Goal: Check status: Check status

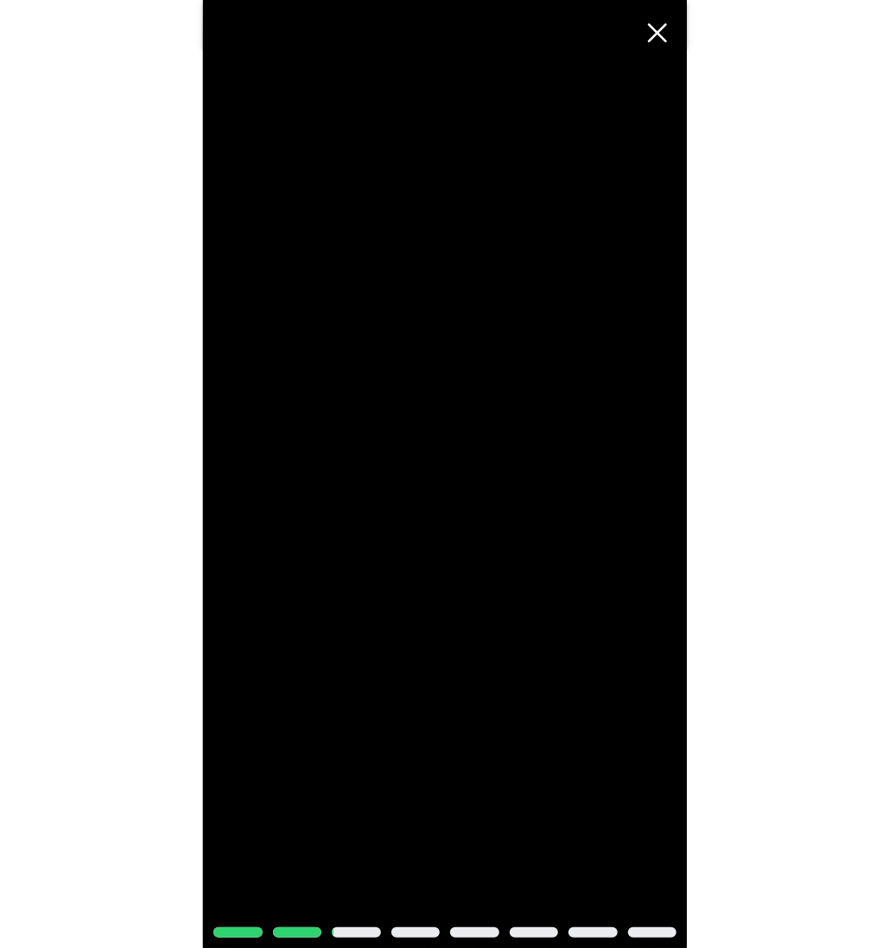
scroll to position [7592, 0]
click at [657, 36] on span "Cerrar" at bounding box center [657, 33] width 38 height 38
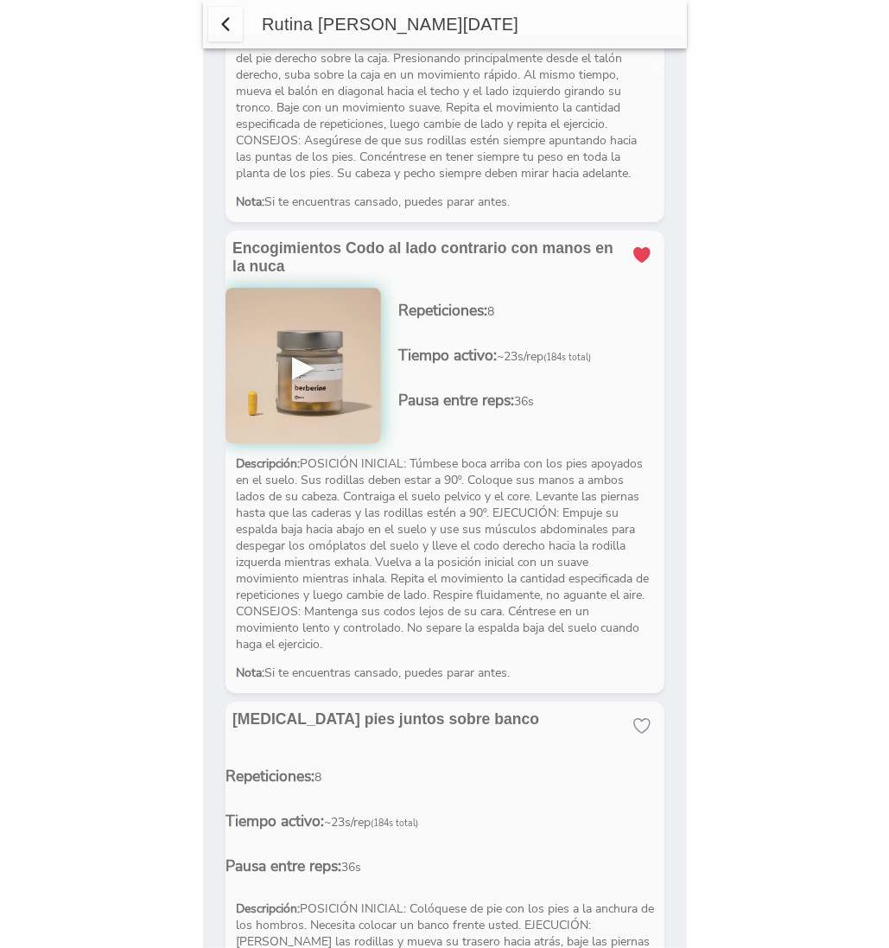
scroll to position [0, 0]
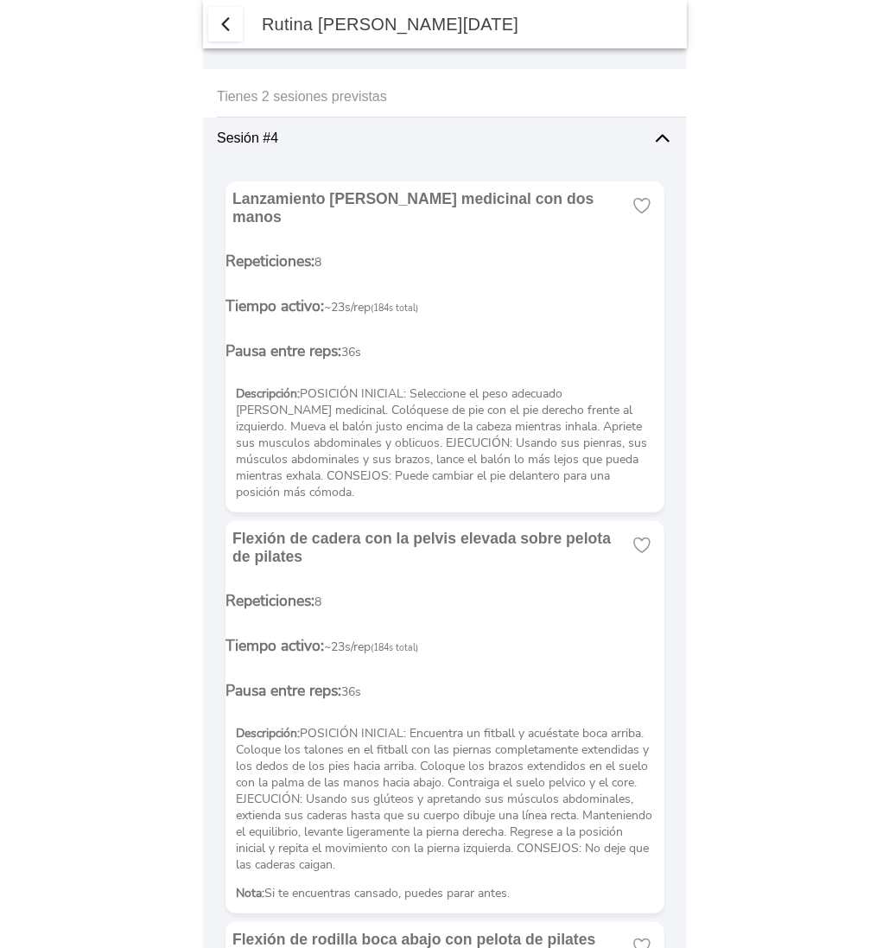
click at [231, 22] on span "button" at bounding box center [225, 24] width 21 height 21
click at [228, 24] on span "button" at bounding box center [225, 24] width 21 height 21
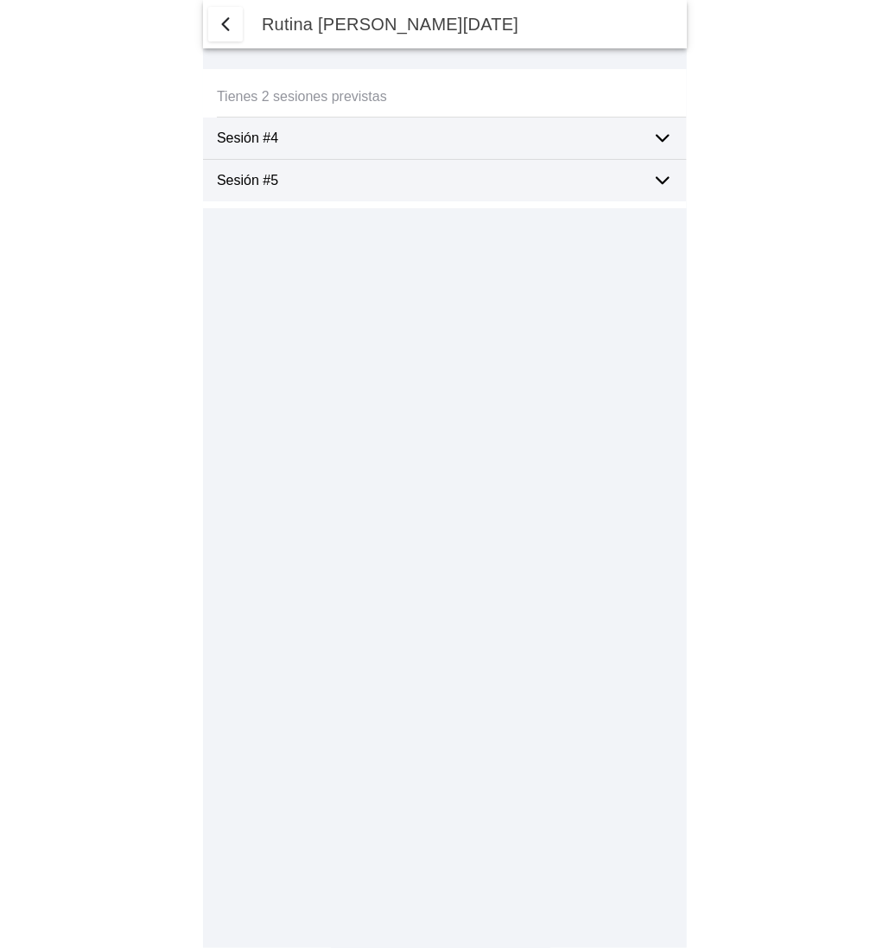
click at [659, 137] on icon at bounding box center [662, 139] width 12 height 6
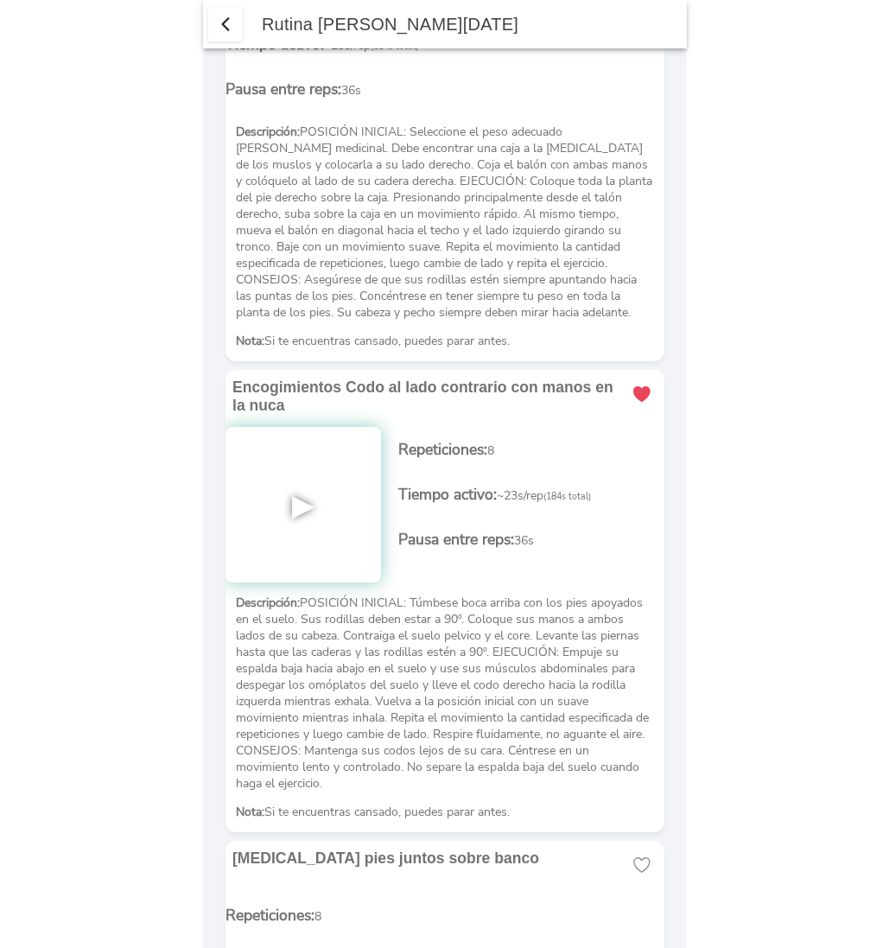
scroll to position [7422, 0]
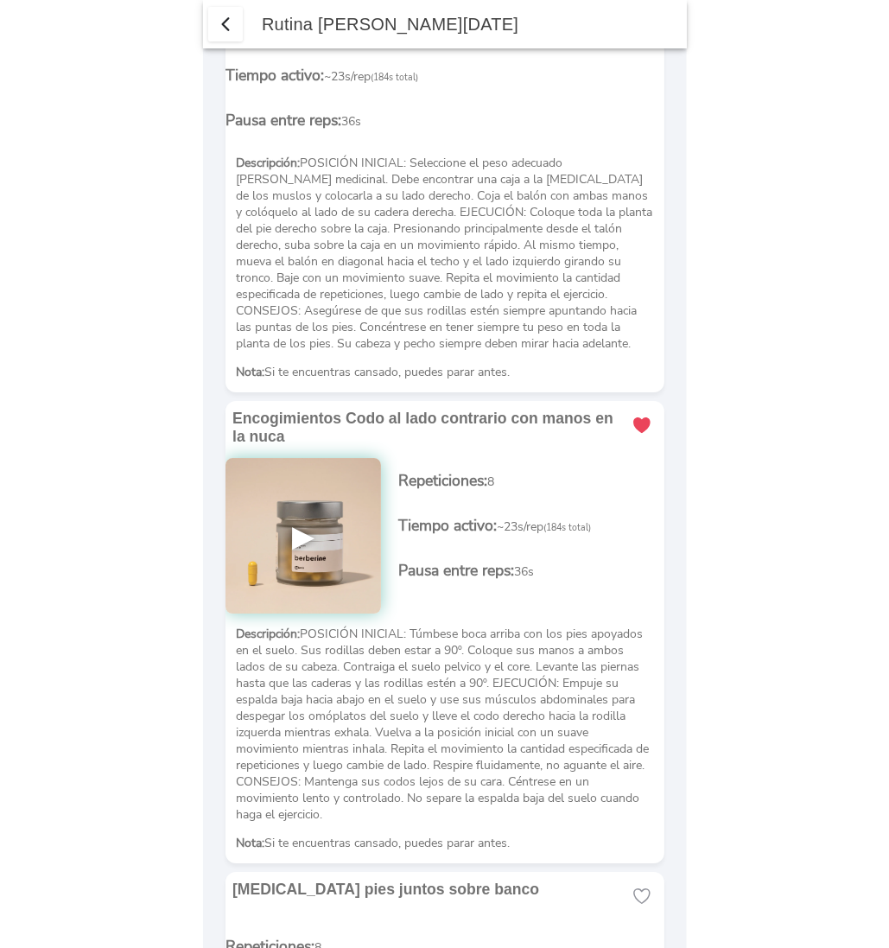
click at [300, 458] on img at bounding box center [302, 535] width 155 height 155
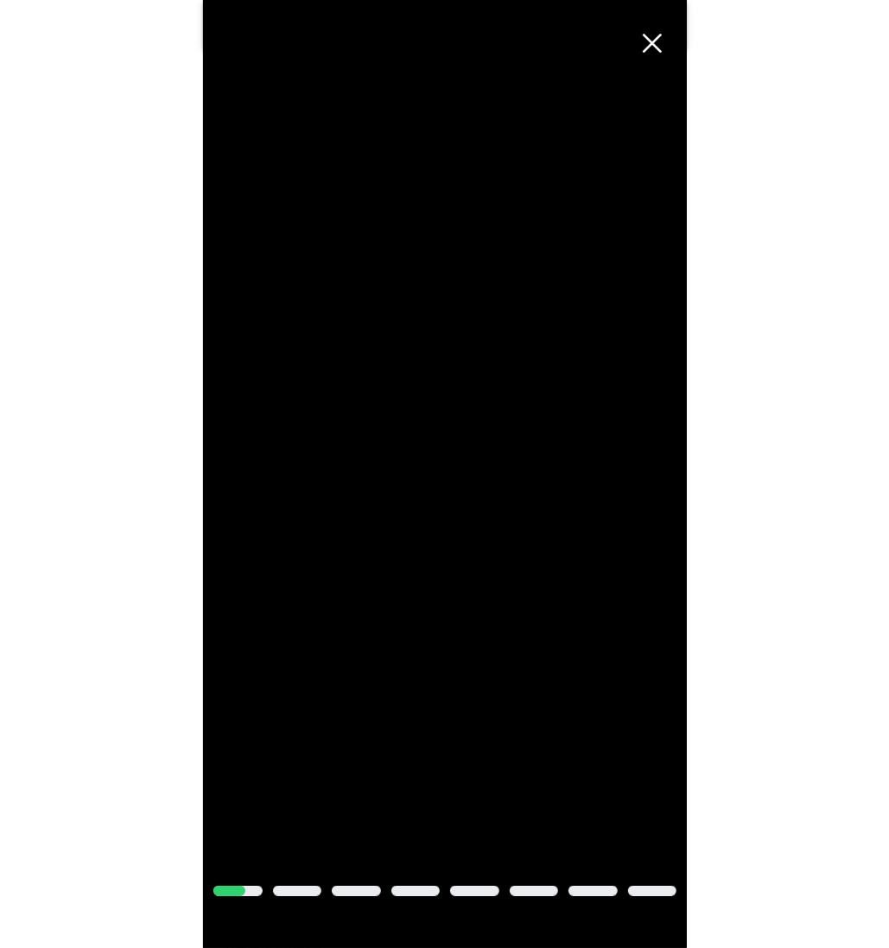
click at [102, 387] on body "Rutina de hoy Tienes 2 sesiones previstas Sesión #4 Lanzamiento de balon medici…" at bounding box center [444, 474] width 889 height 948
click at [656, 41] on span "Cerrar" at bounding box center [652, 43] width 38 height 38
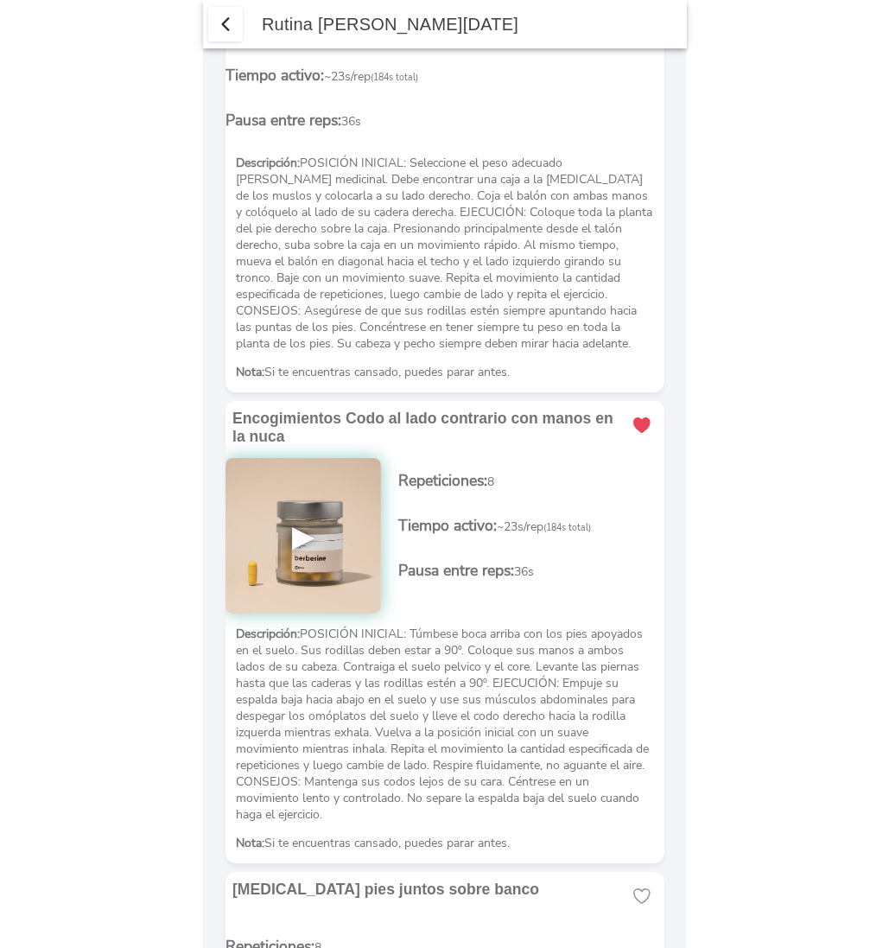
scroll to position [0, 0]
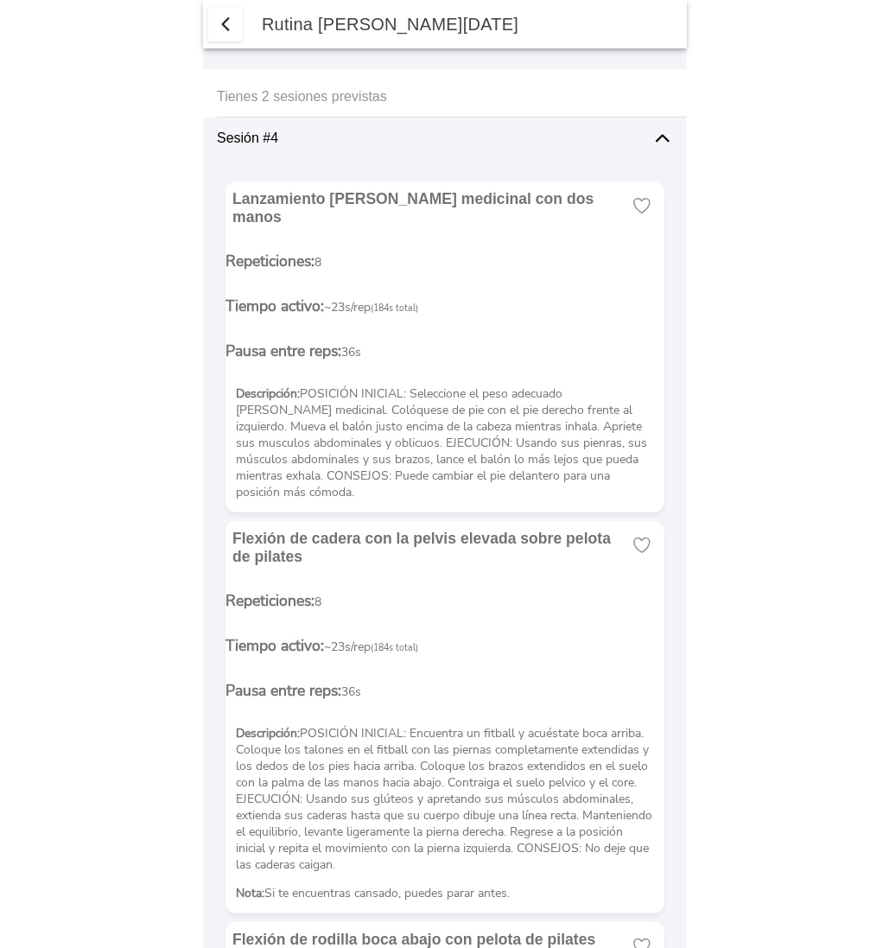
click at [218, 29] on span "button" at bounding box center [225, 24] width 21 height 21
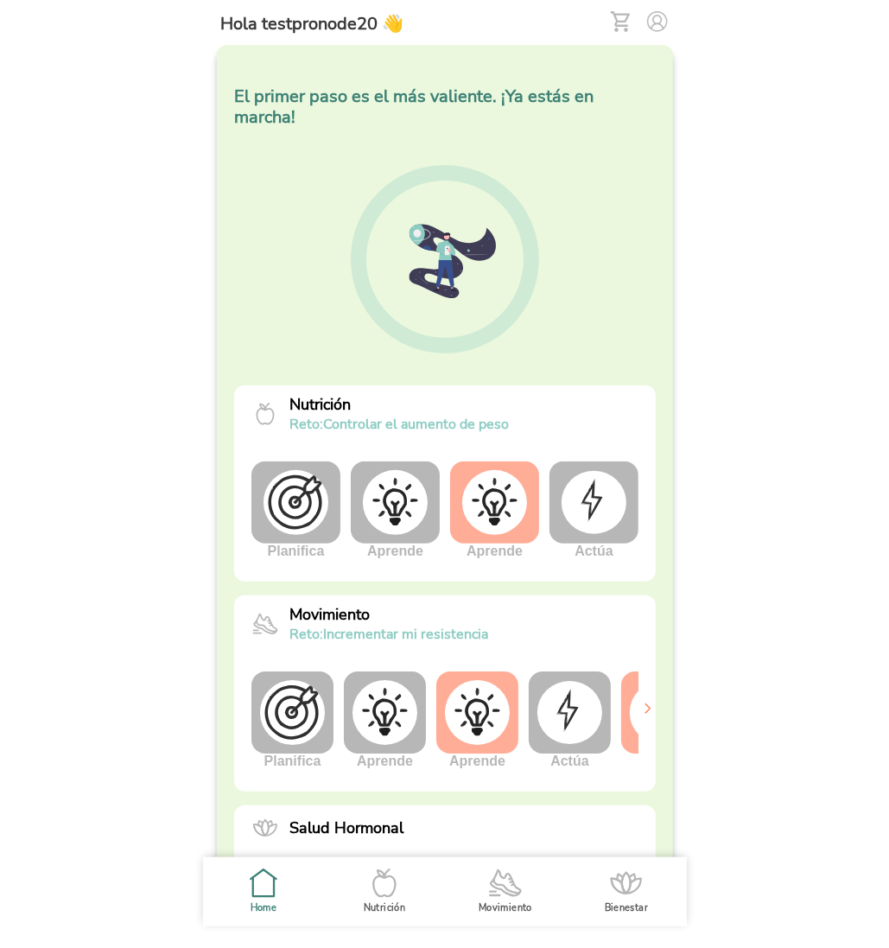
click at [263, 891] on icon ".cls-1 { stroke-width: 0px; } .cls-1, .cls-2 { fill: none; } .cls-2 { stroke-li…" at bounding box center [263, 883] width 36 height 36
